Goal: Transaction & Acquisition: Purchase product/service

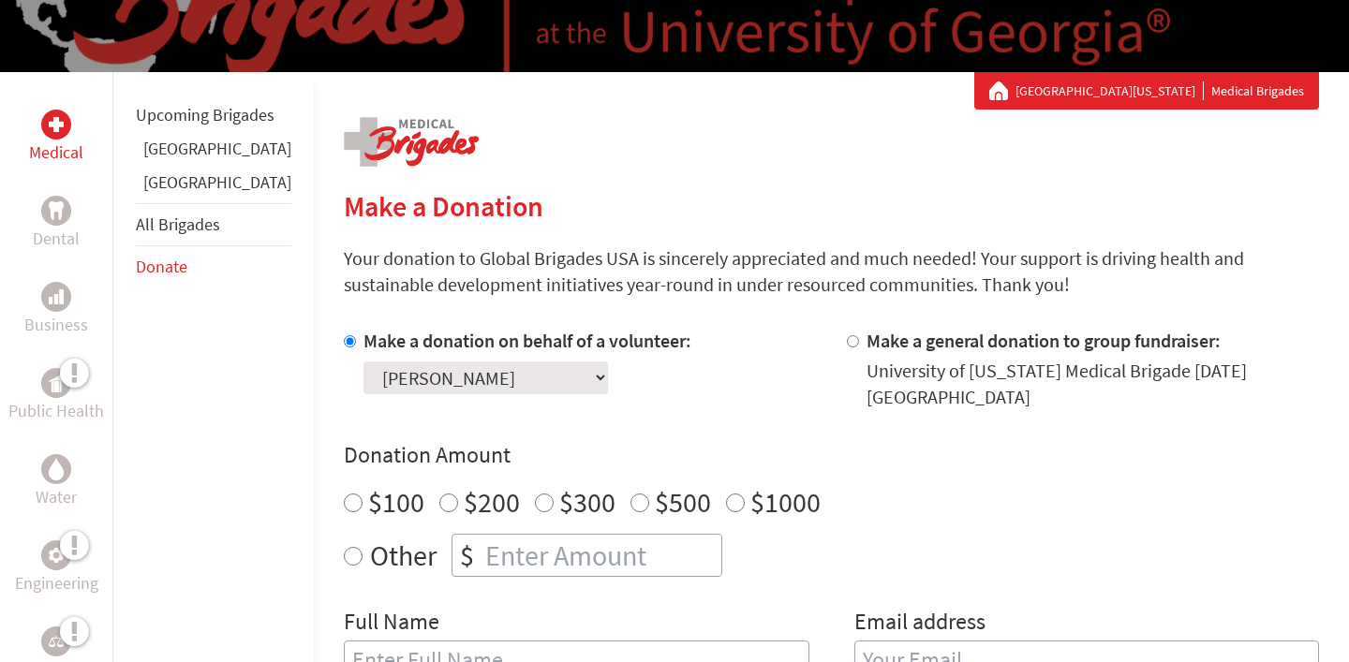
scroll to position [317, 0]
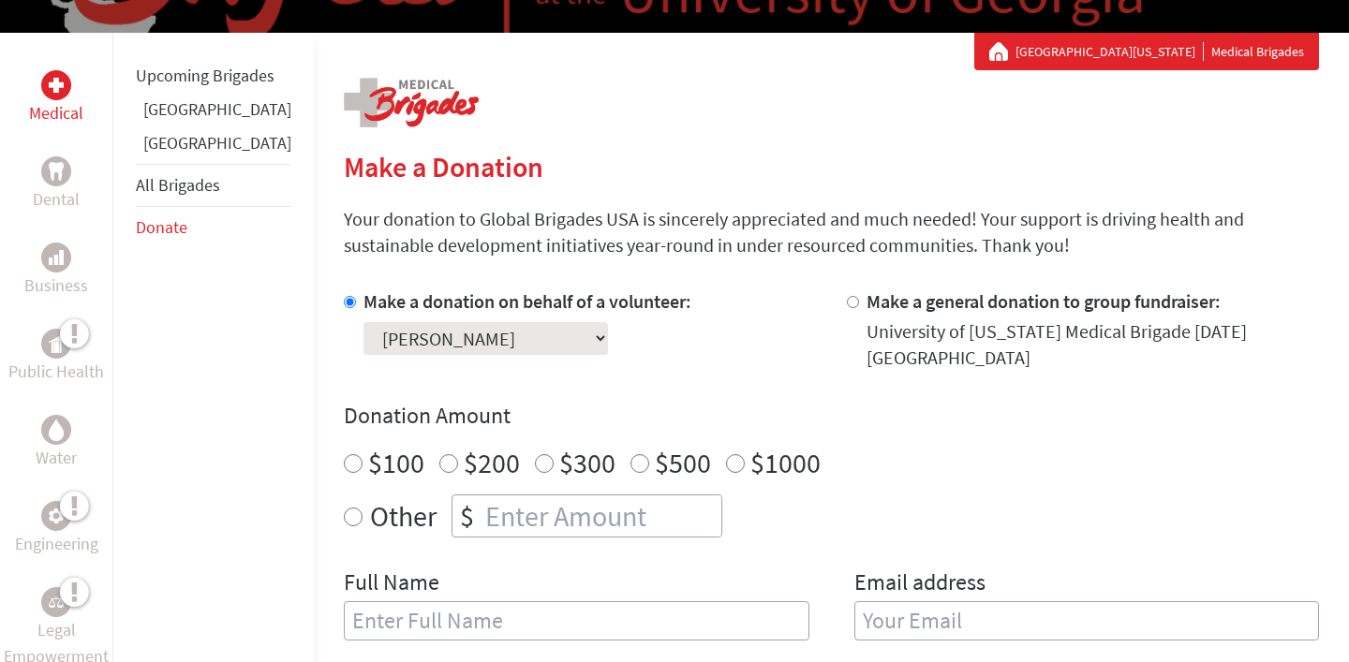
radio input "true"
click at [481, 508] on input "number" at bounding box center [601, 516] width 240 height 41
type input "285"
click at [803, 401] on h4 "Donation Amount" at bounding box center [831, 416] width 975 height 30
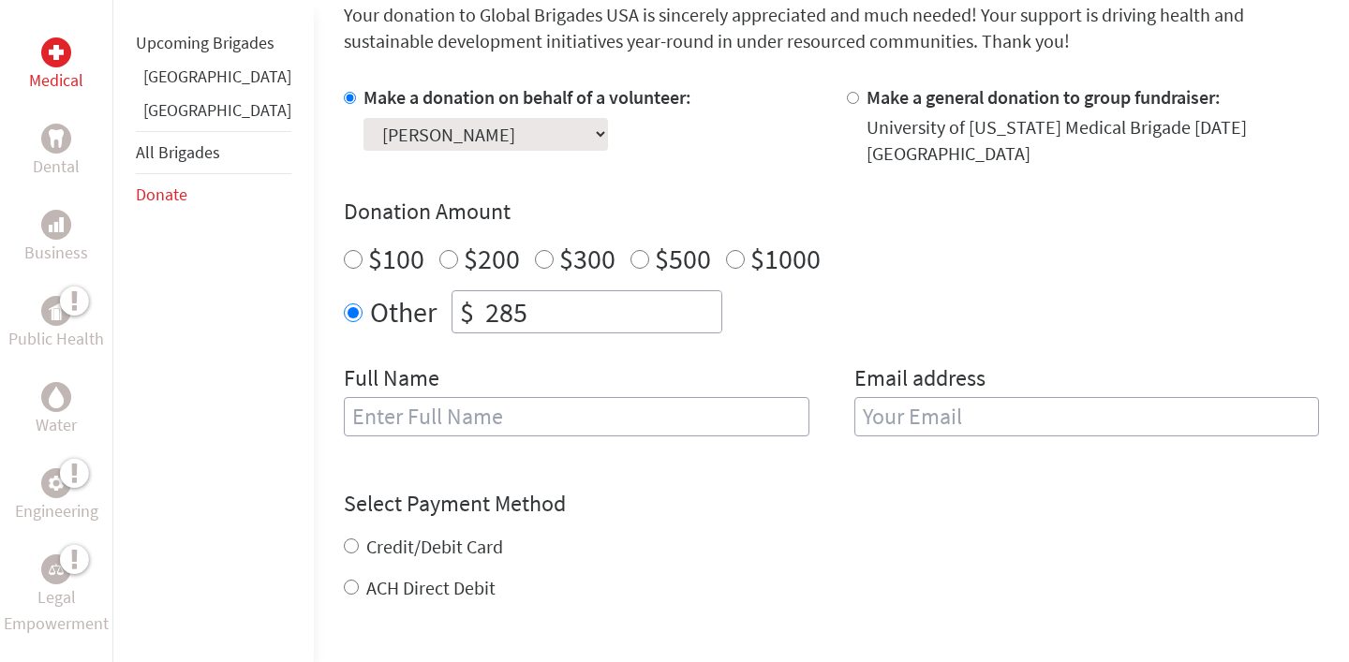
scroll to position [526, 0]
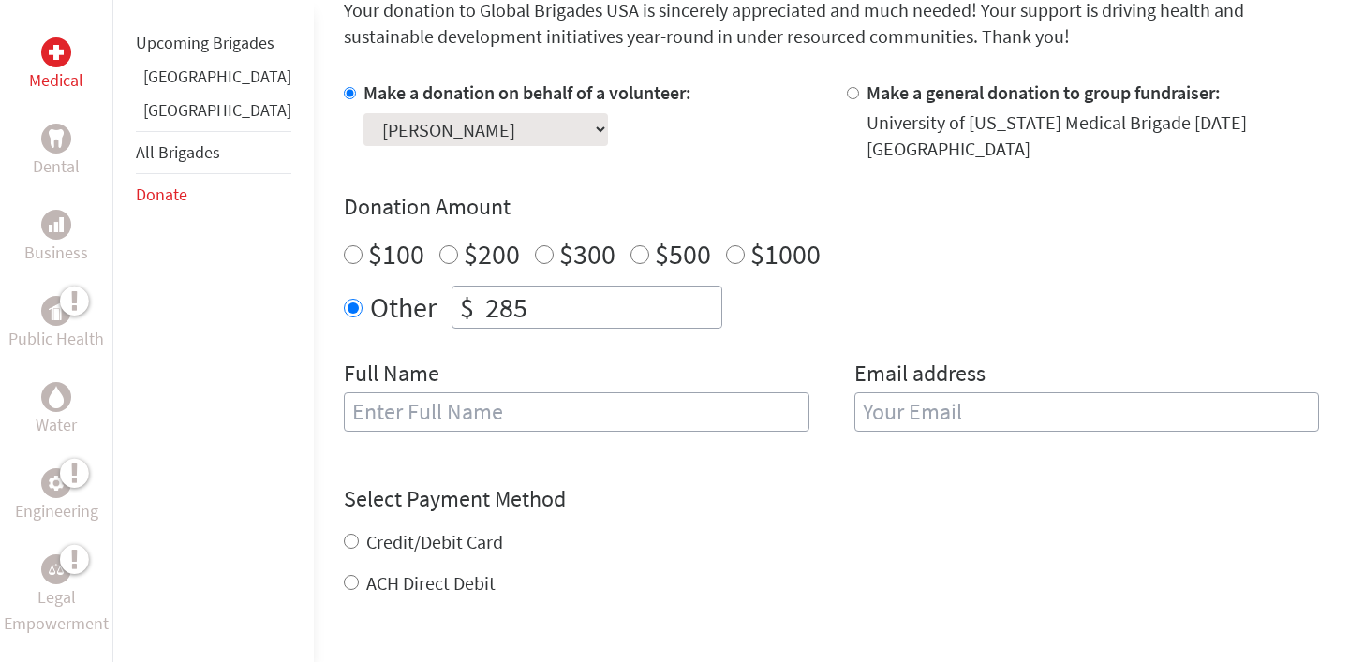
click at [713, 394] on input "text" at bounding box center [577, 411] width 466 height 39
type input "[PERSON_NAME]"
click at [947, 392] on input "email" at bounding box center [1087, 411] width 466 height 39
type input "[EMAIL_ADDRESS][DOMAIN_NAME]"
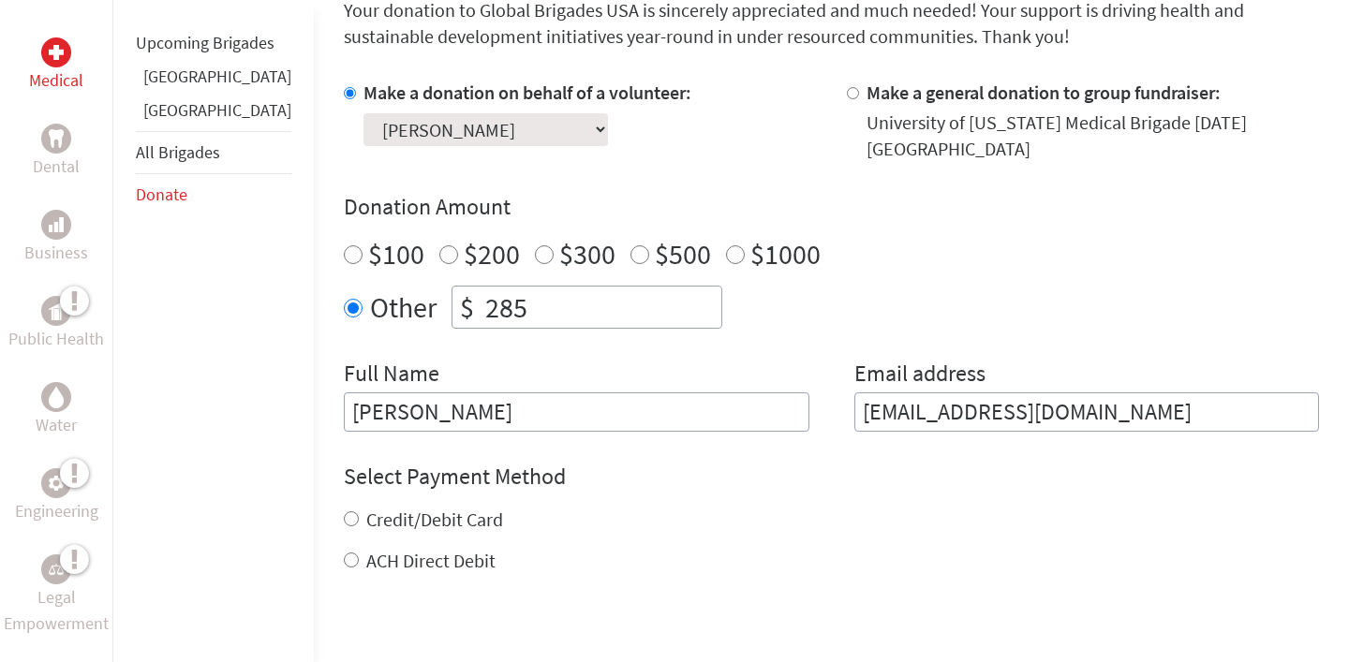
click at [348, 535] on div "Credit/Debit Card ACH Direct Debit" at bounding box center [831, 540] width 975 height 67
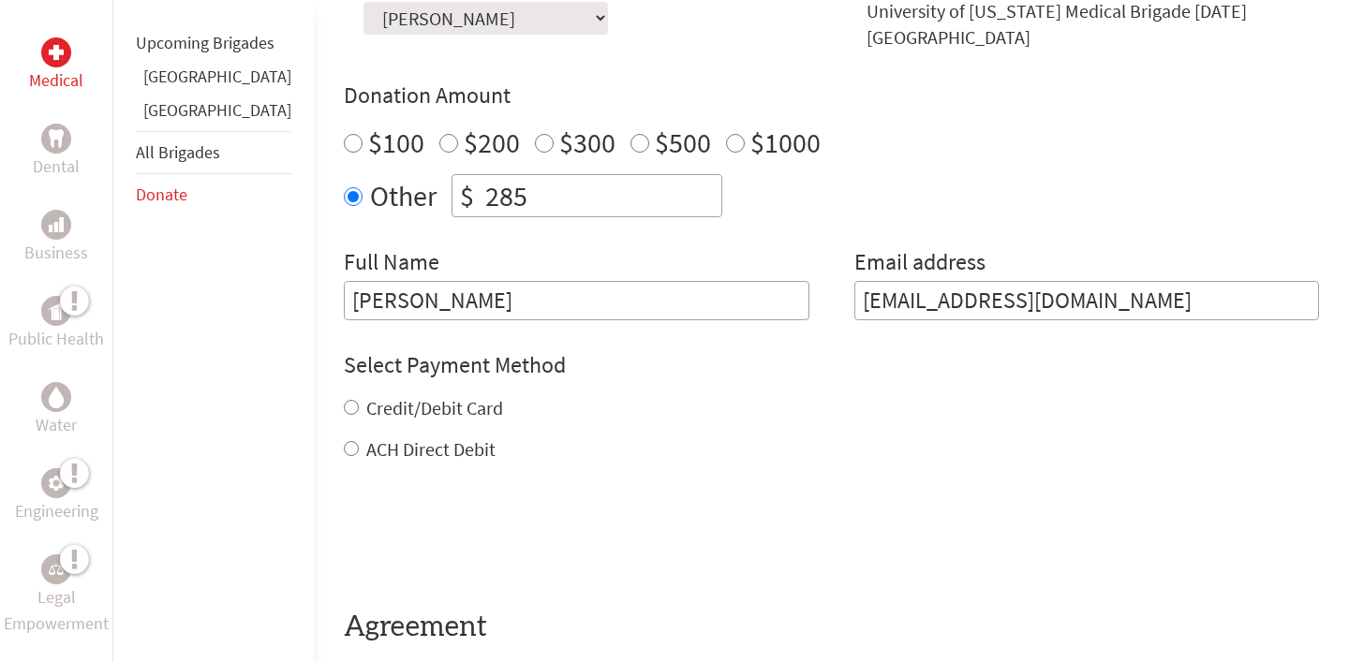
scroll to position [674, 0]
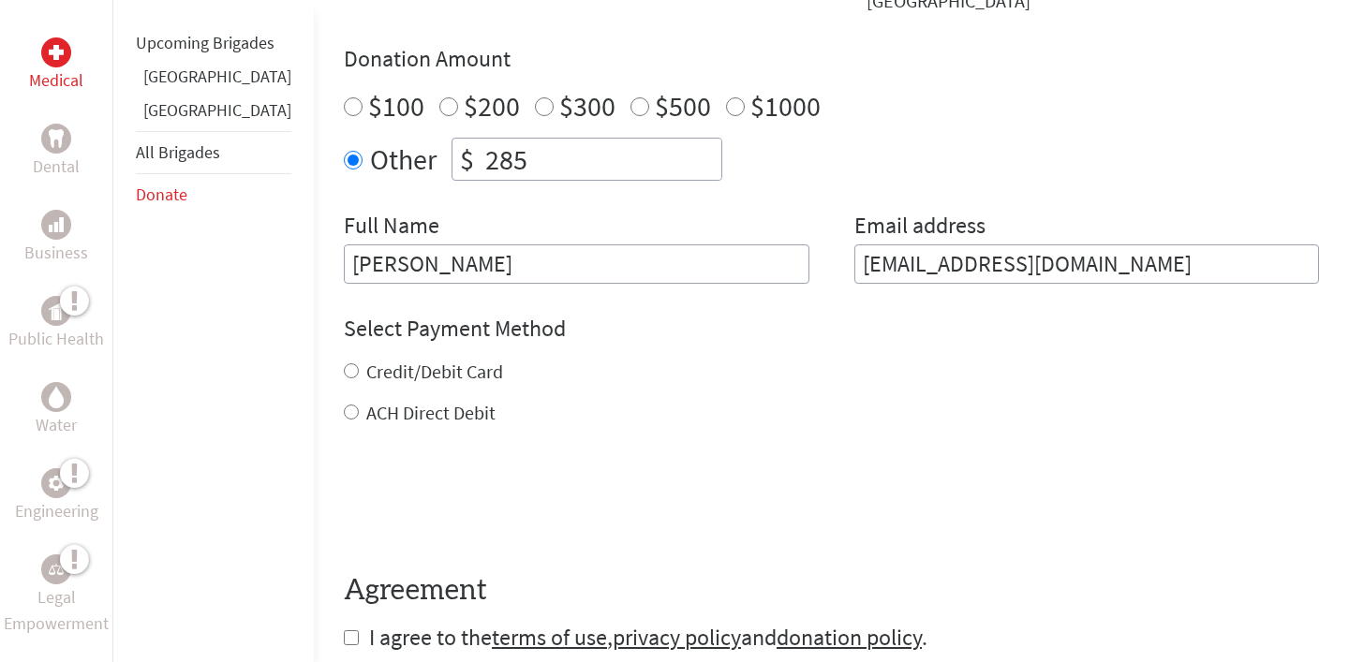
click at [344, 363] on input "Credit/Debit Card" at bounding box center [351, 370] width 15 height 15
radio input "true"
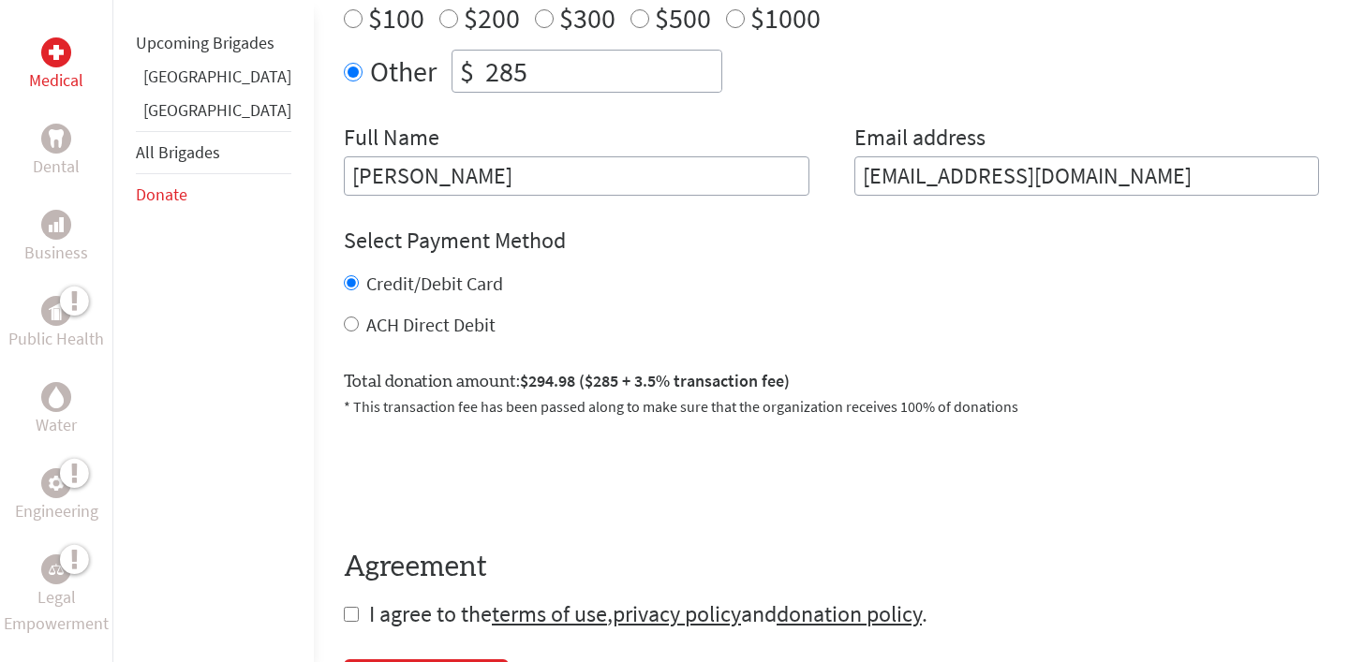
scroll to position [784, 0]
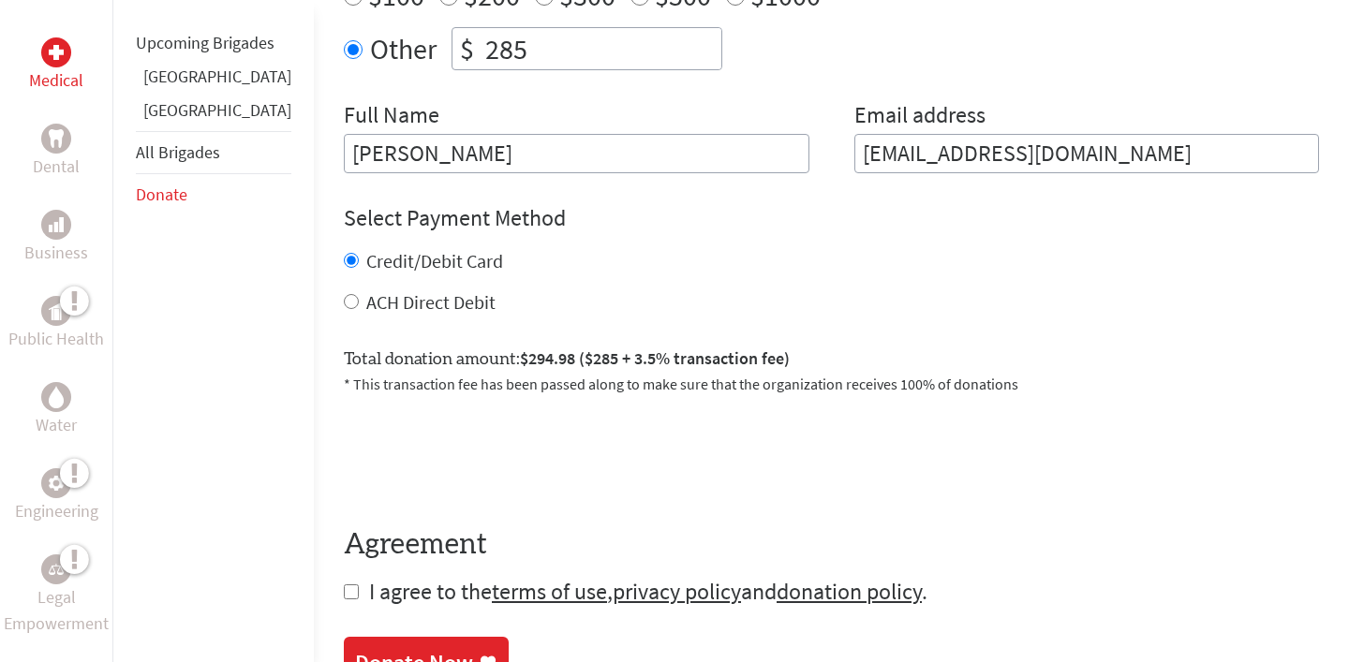
click at [344, 585] on input "checkbox" at bounding box center [351, 592] width 15 height 15
checkbox input "true"
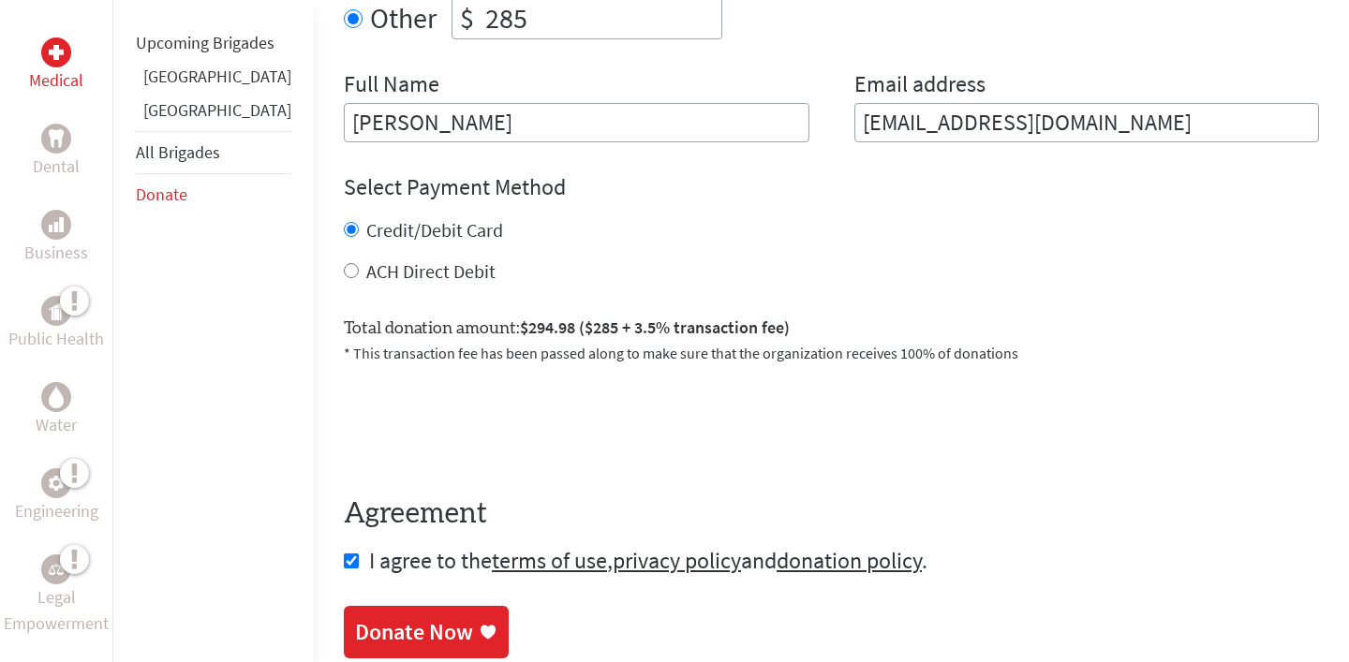
scroll to position [1076, 0]
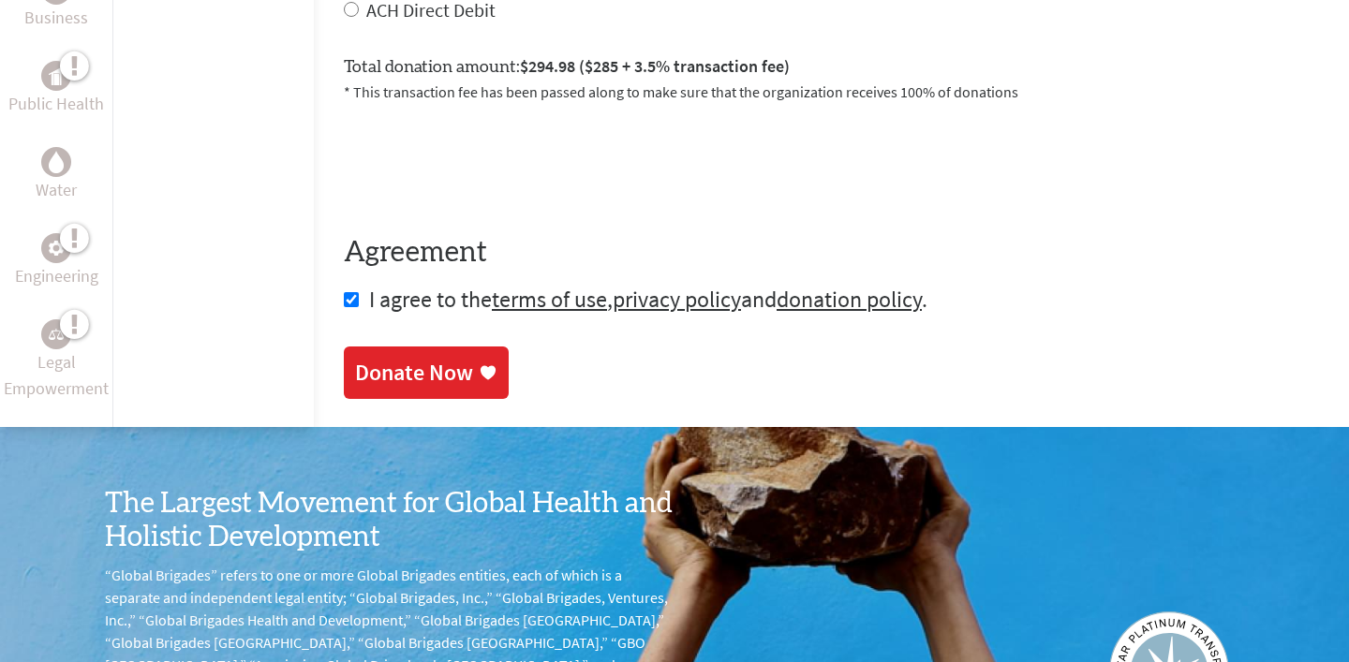
click at [396, 370] on div "Donate Now" at bounding box center [414, 373] width 118 height 30
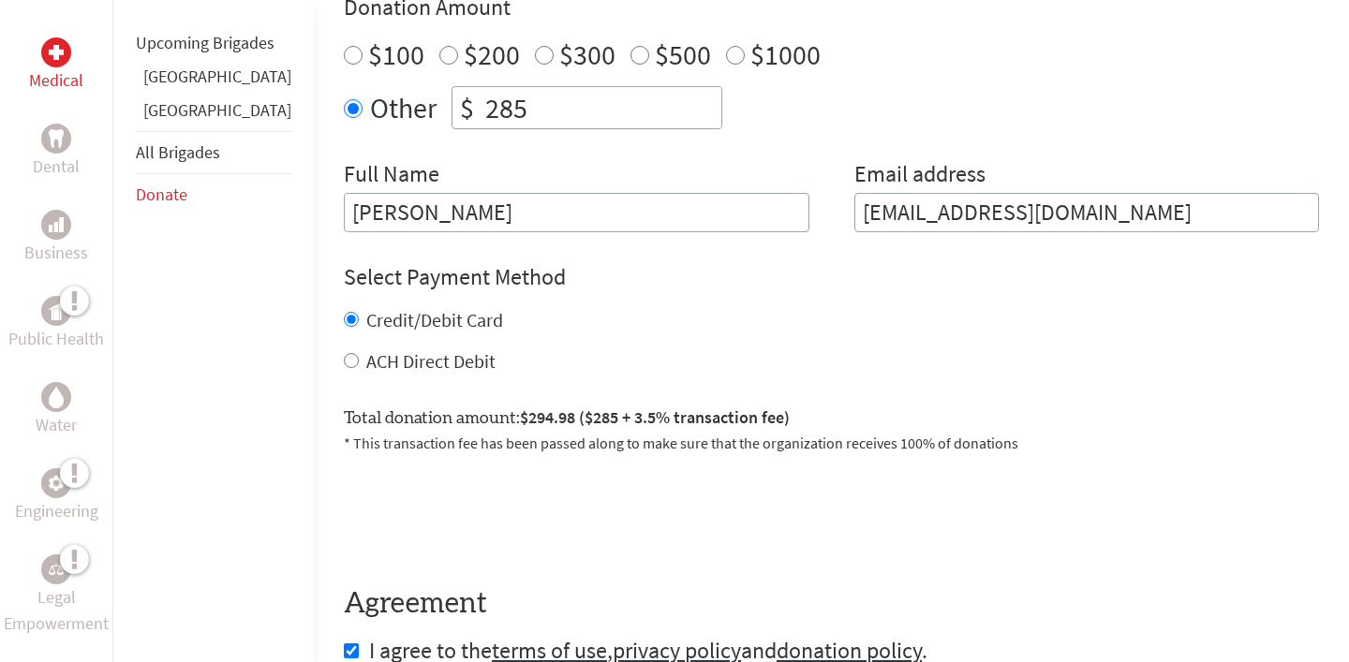
scroll to position [763, 0]
